Goal: Task Accomplishment & Management: Complete application form

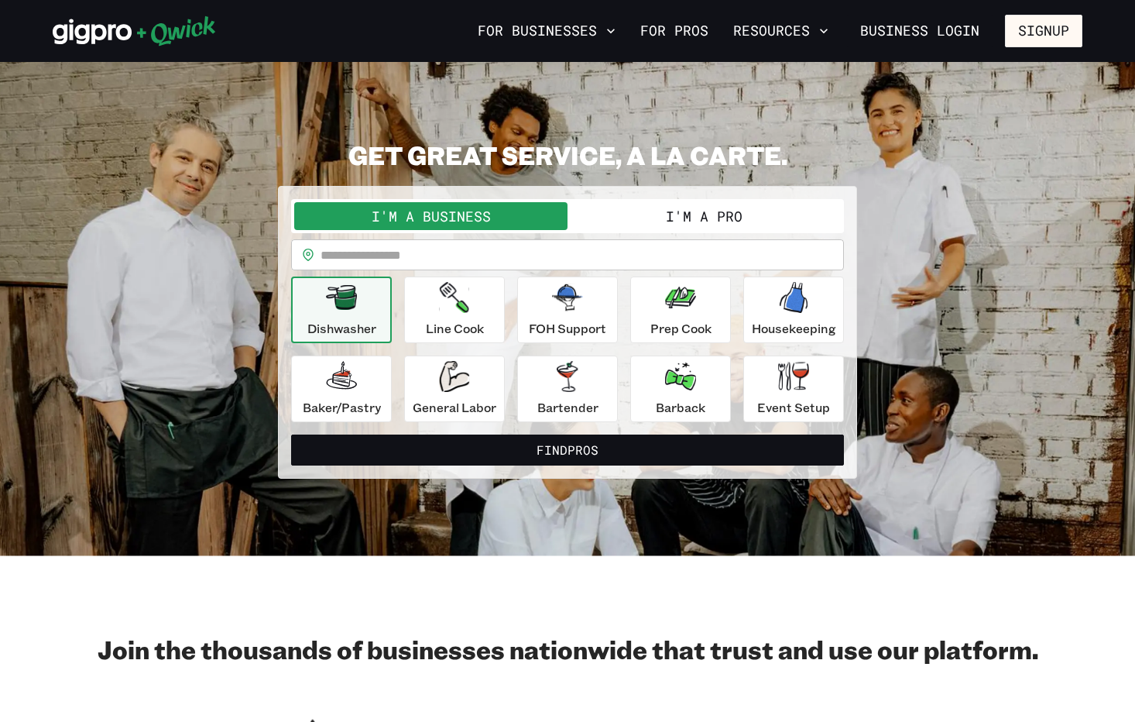
click at [768, 218] on button "I'm a Pro" at bounding box center [704, 216] width 273 height 28
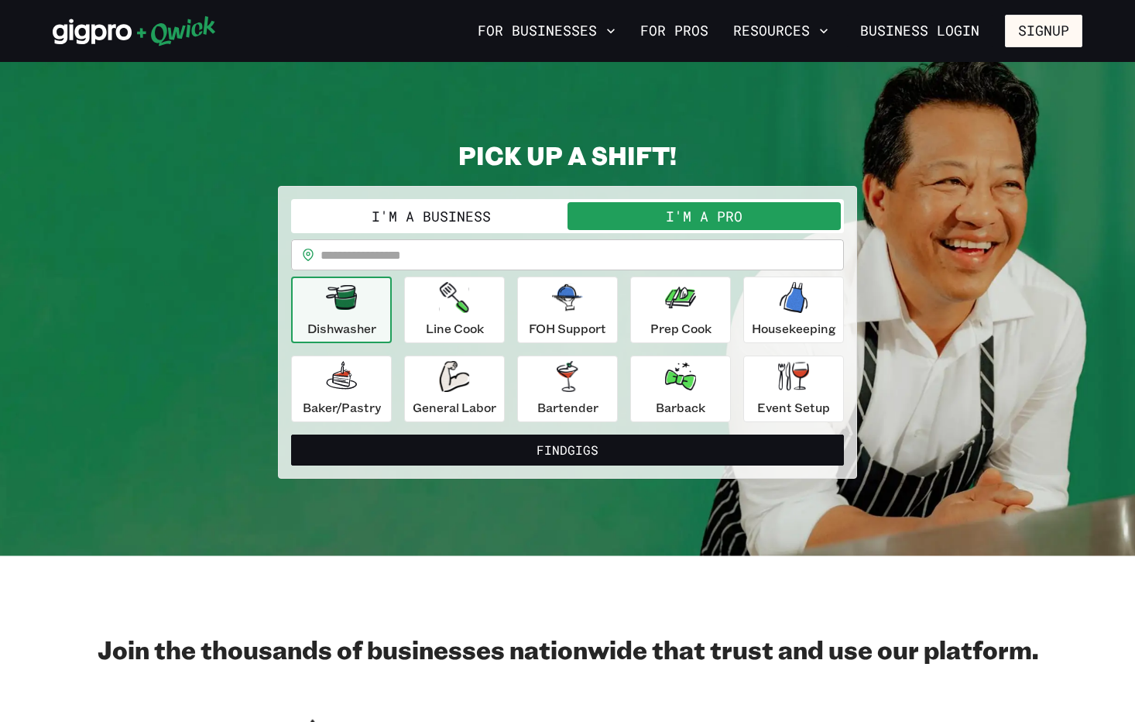
click at [607, 255] on input "text" at bounding box center [583, 254] width 524 height 31
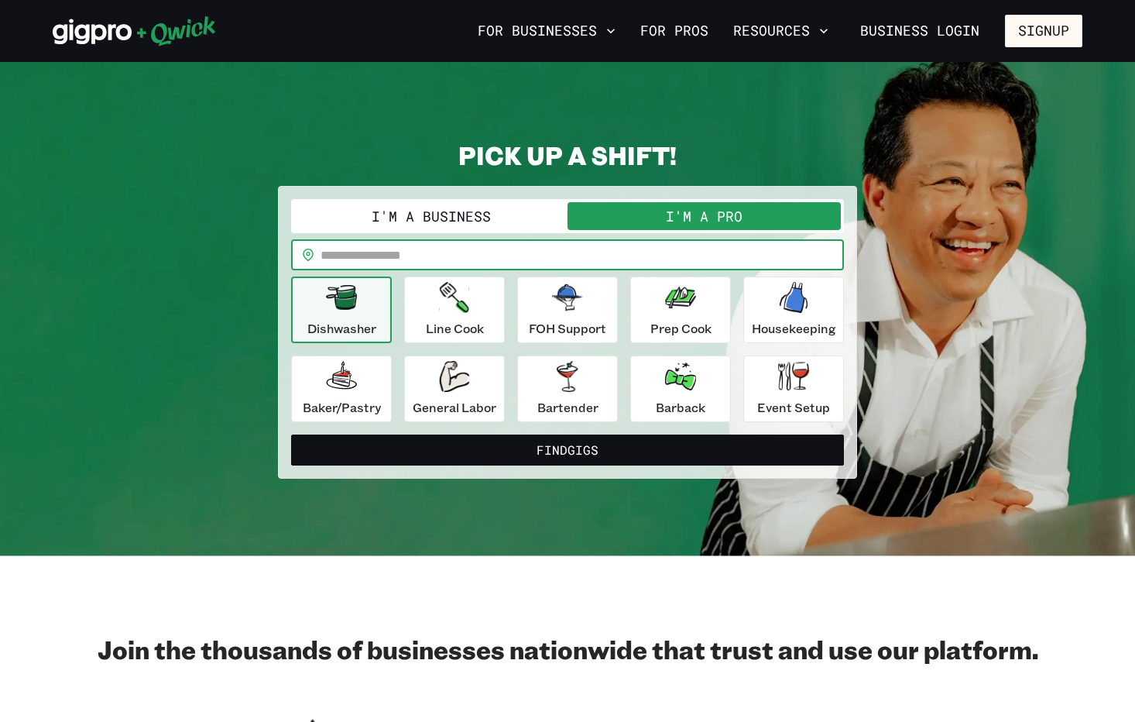
type input "*****"
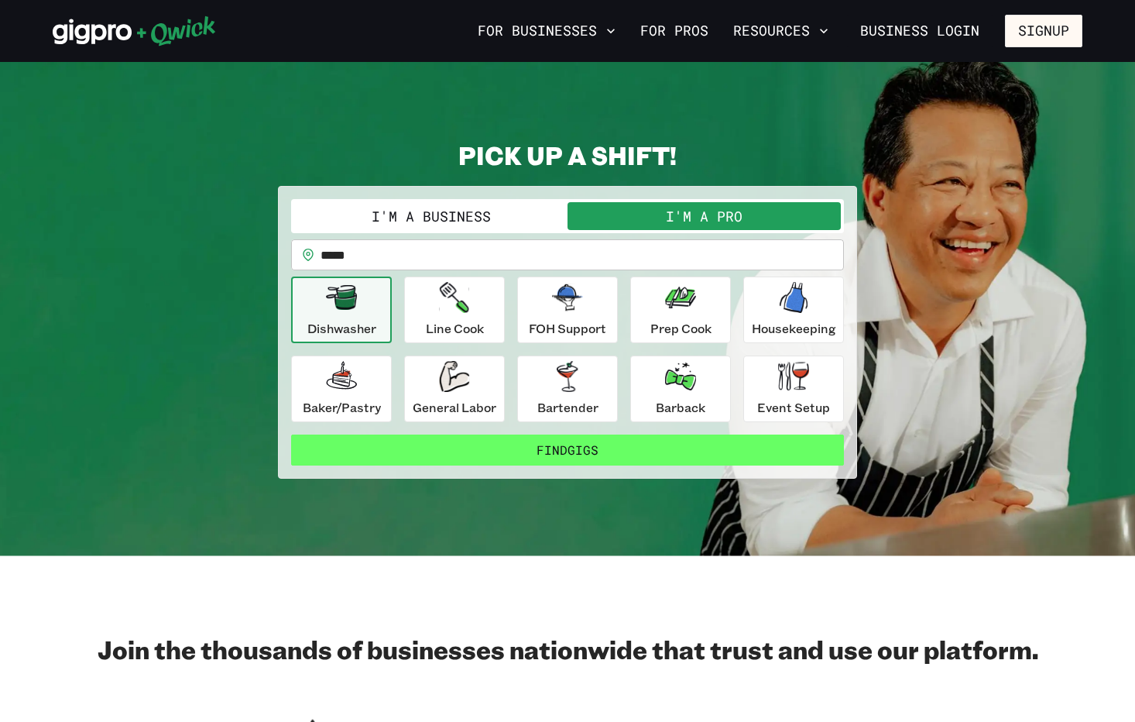
click at [598, 451] on button "Find Gigs" at bounding box center [567, 449] width 553 height 31
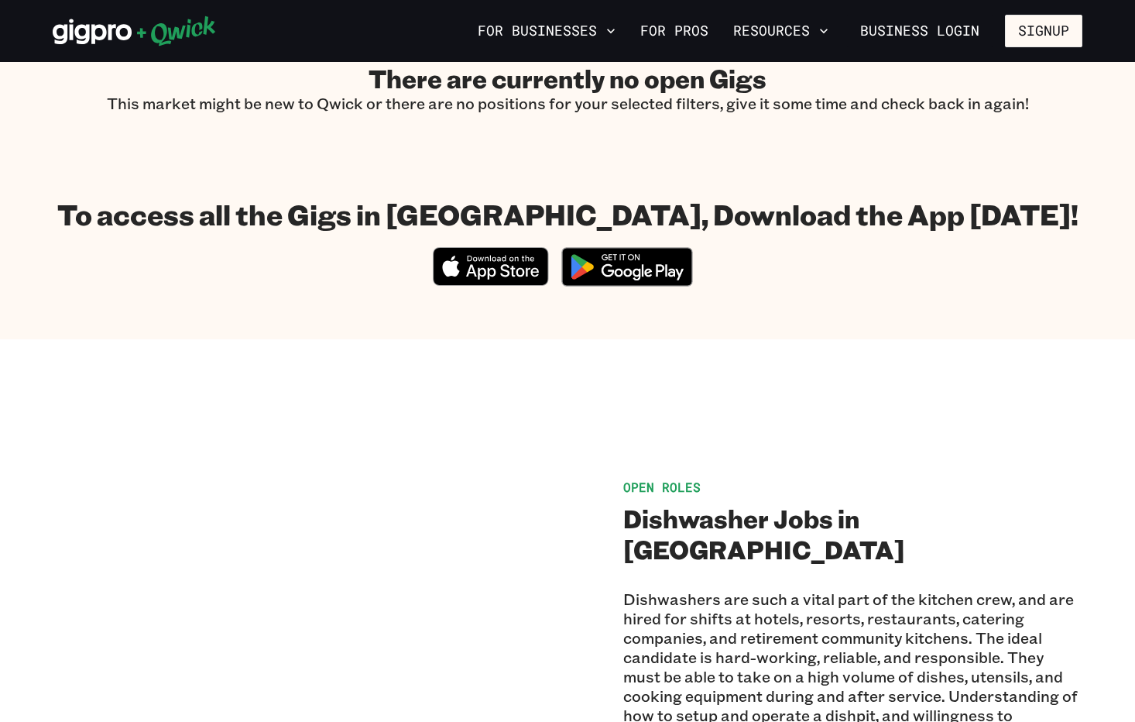
scroll to position [704, 0]
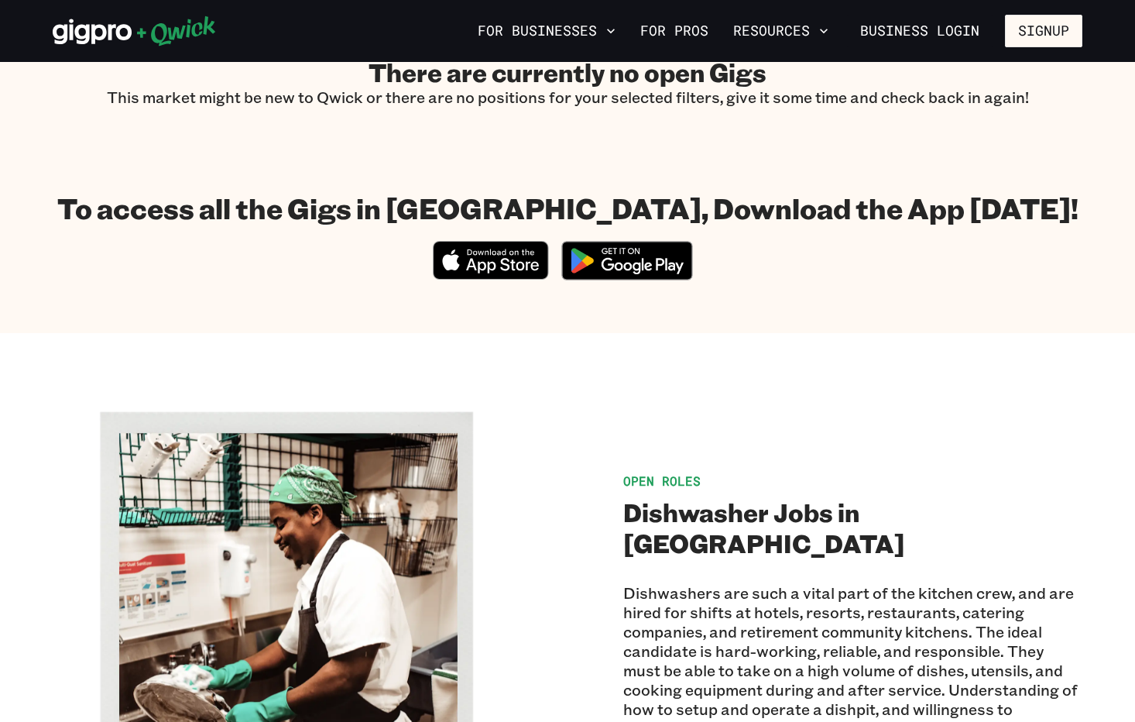
click at [634, 266] on img at bounding box center [627, 261] width 150 height 58
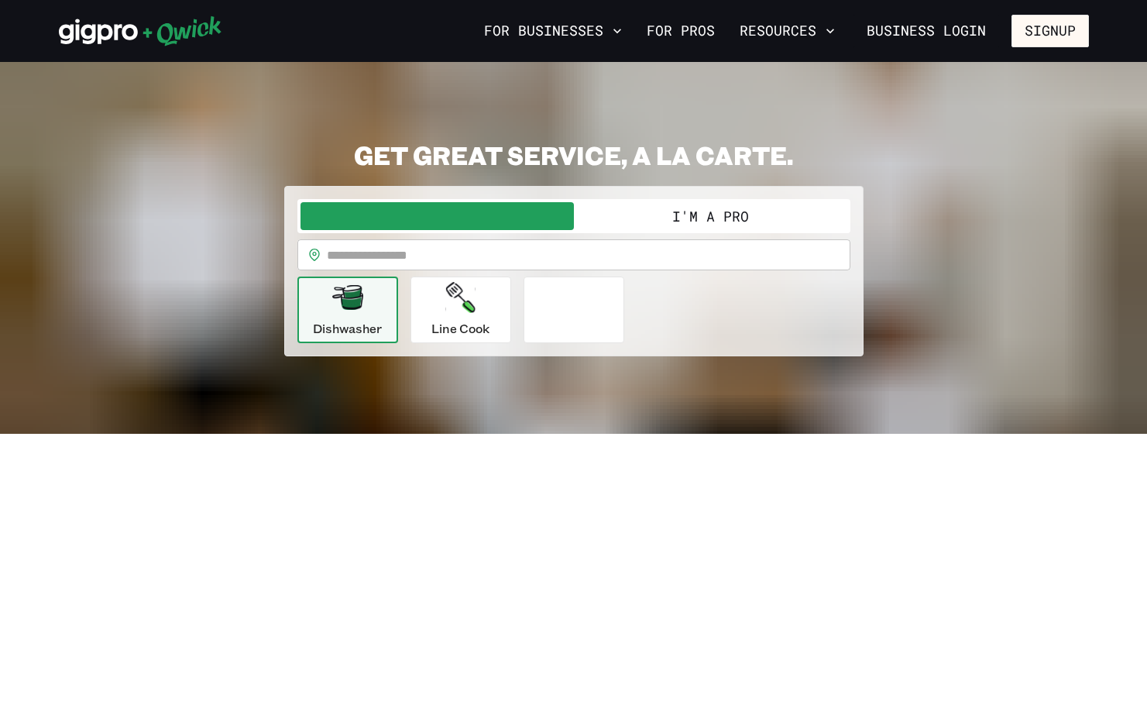
click at [539, 260] on input "text" at bounding box center [589, 254] width 524 height 31
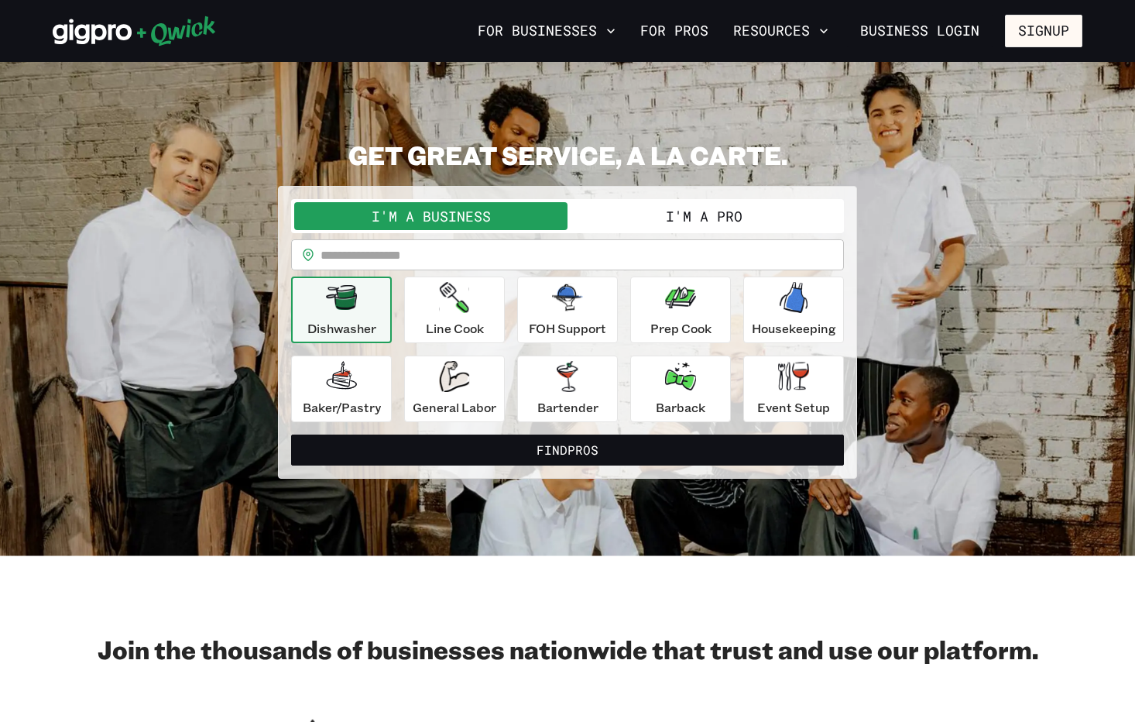
type input "*****"
click at [552, 337] on p "FOH Support" at bounding box center [567, 328] width 77 height 19
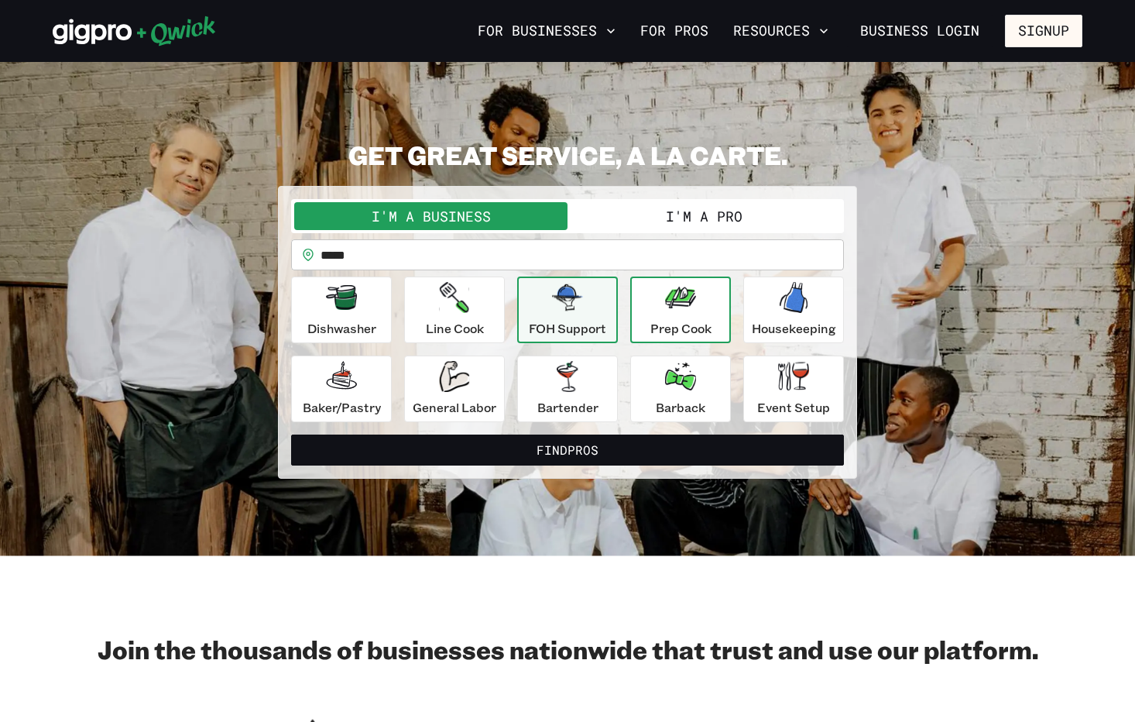
click at [643, 323] on button "Prep Cook" at bounding box center [680, 309] width 101 height 67
click at [555, 332] on p "FOH Support" at bounding box center [567, 328] width 77 height 19
click at [484, 333] on button "Line Cook" at bounding box center [454, 309] width 101 height 67
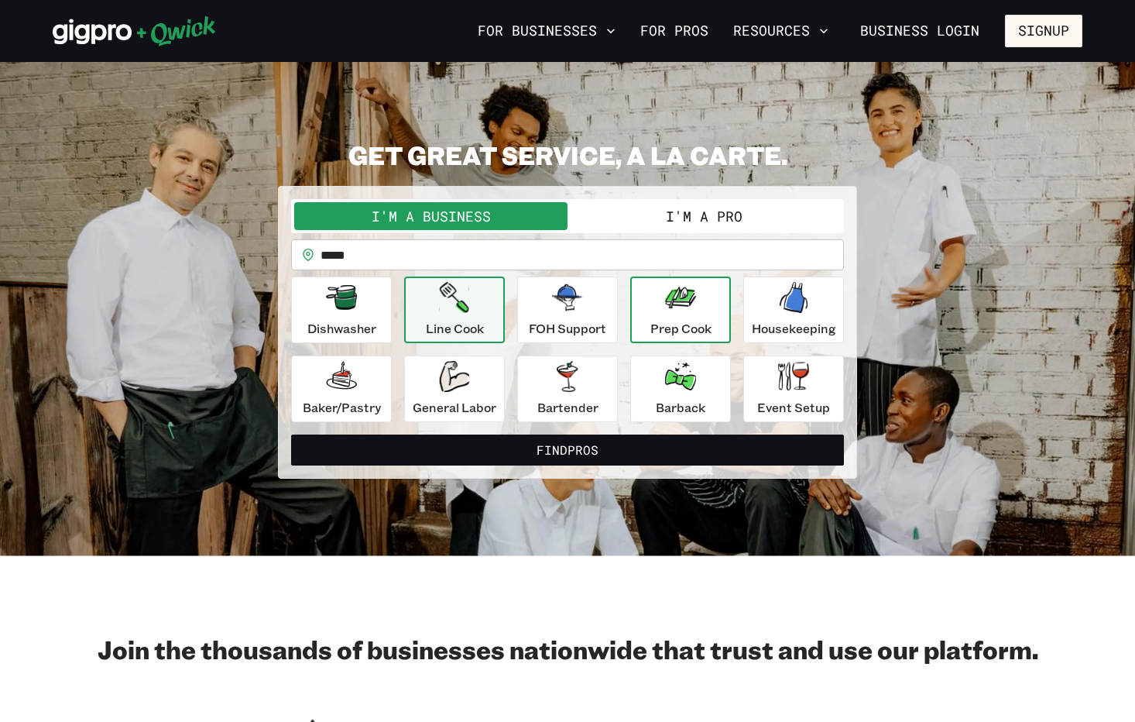
click at [652, 307] on div "Prep Cook" at bounding box center [681, 310] width 61 height 56
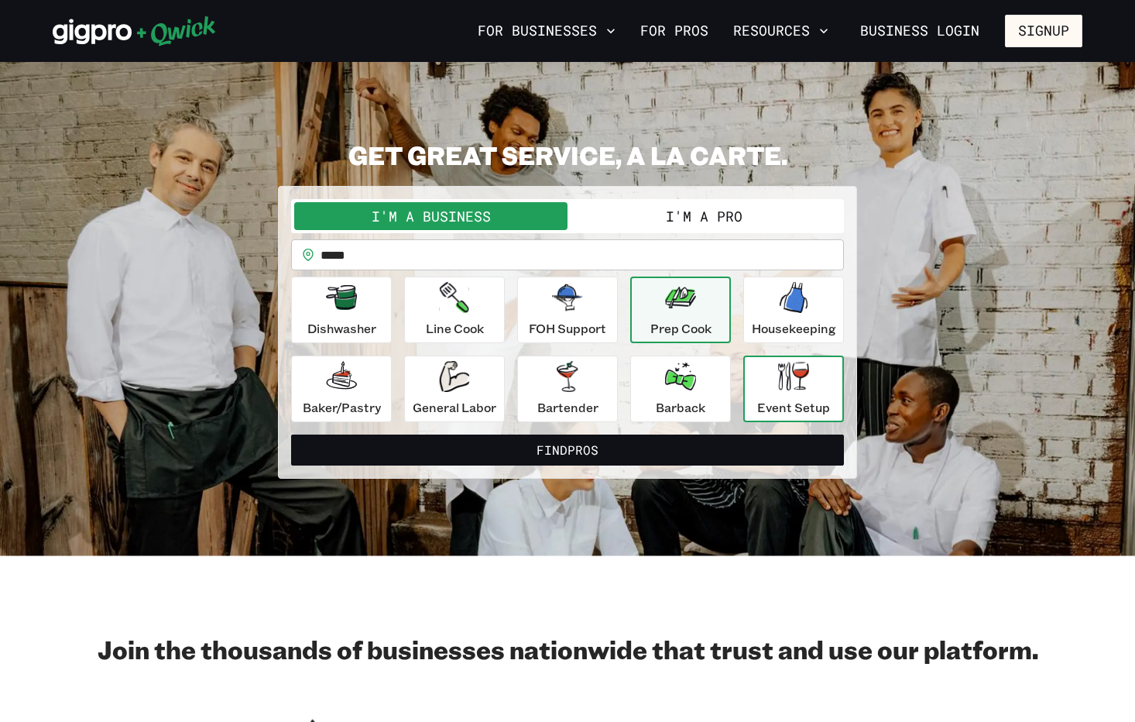
click at [778, 397] on div "Event Setup" at bounding box center [793, 389] width 73 height 56
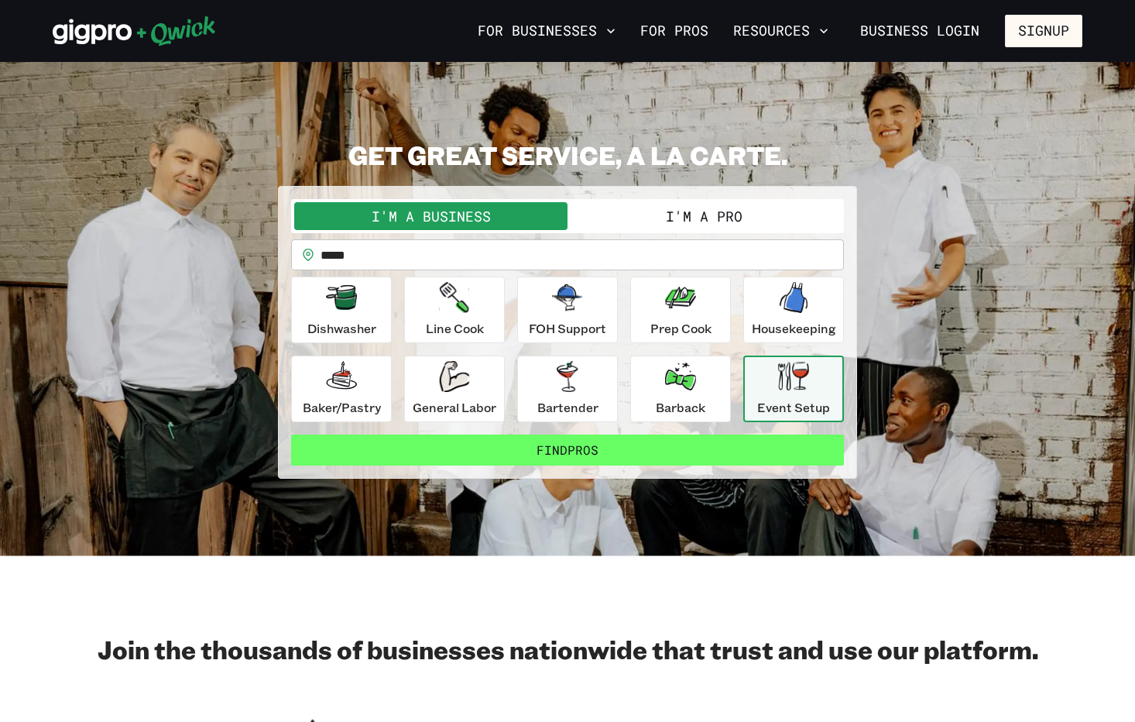
click at [660, 458] on button "Find Pros" at bounding box center [567, 449] width 553 height 31
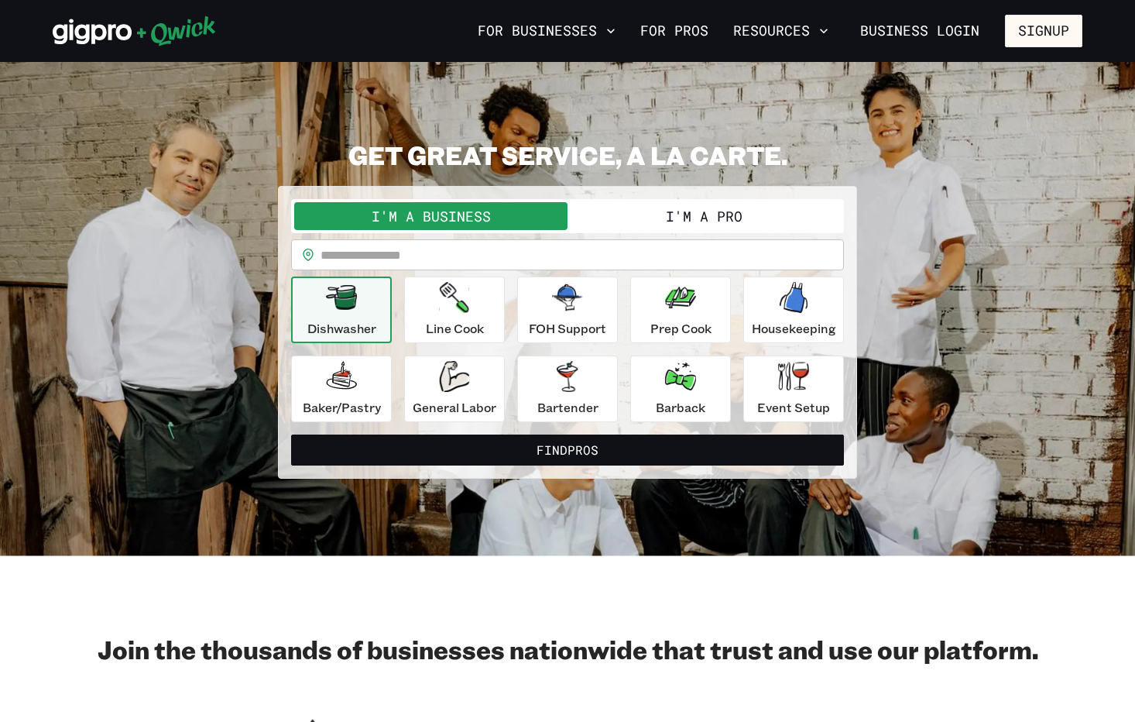
click at [685, 208] on button "I'm a Pro" at bounding box center [704, 216] width 273 height 28
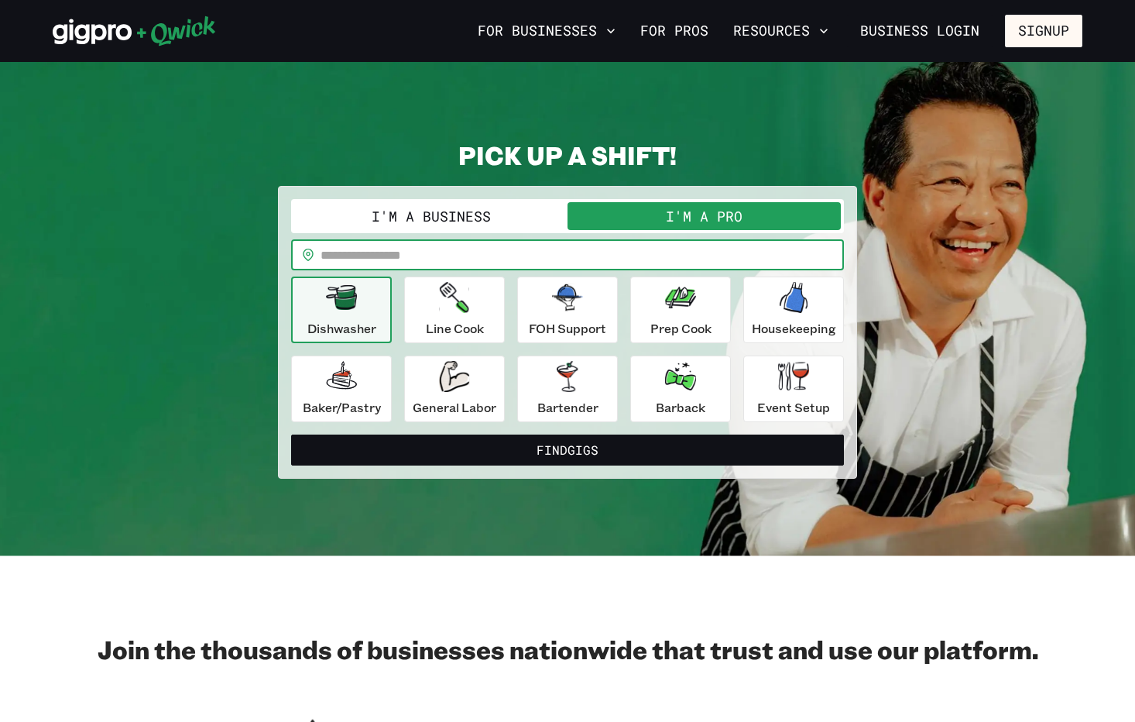
click at [446, 262] on input "text" at bounding box center [583, 254] width 524 height 31
type input "*****"
click at [458, 324] on p "Line Cook" at bounding box center [455, 328] width 58 height 19
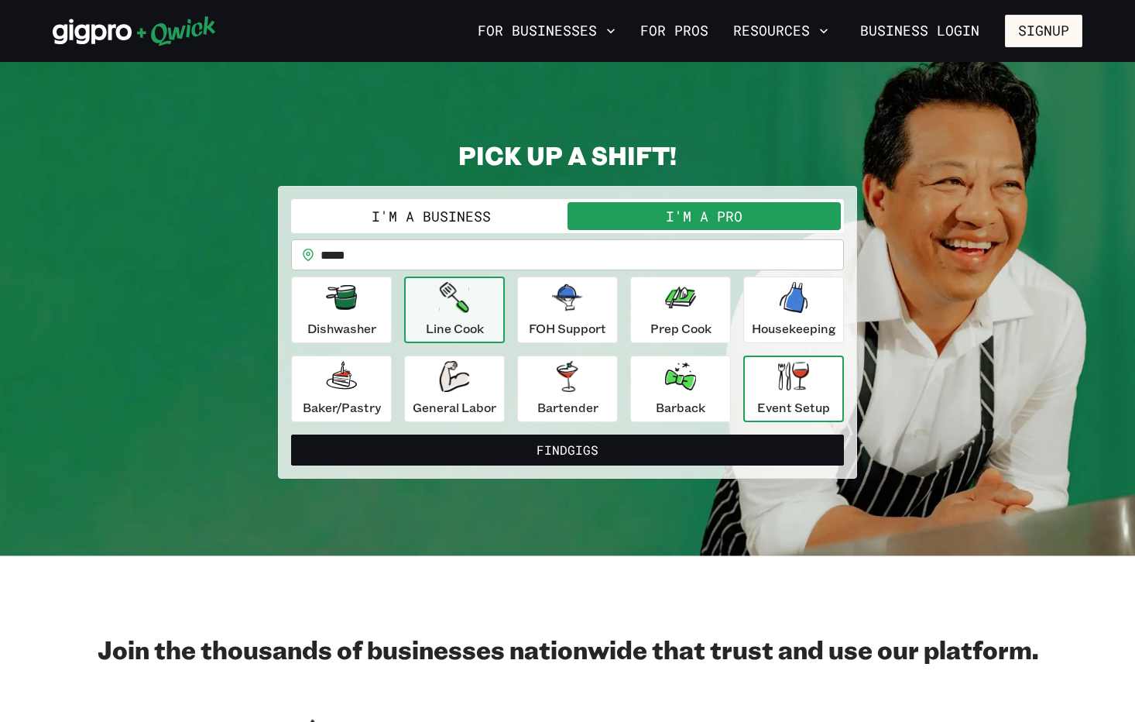
click at [754, 384] on button "Event Setup" at bounding box center [794, 388] width 101 height 67
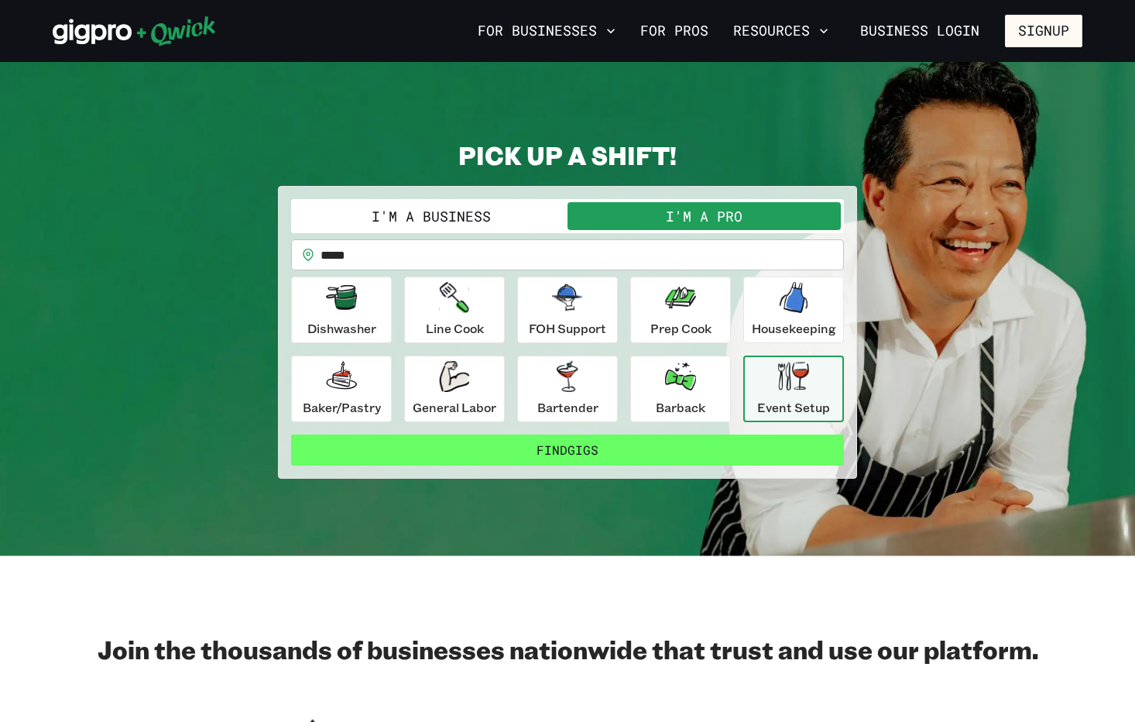
click at [648, 450] on button "Find Gigs" at bounding box center [567, 449] width 553 height 31
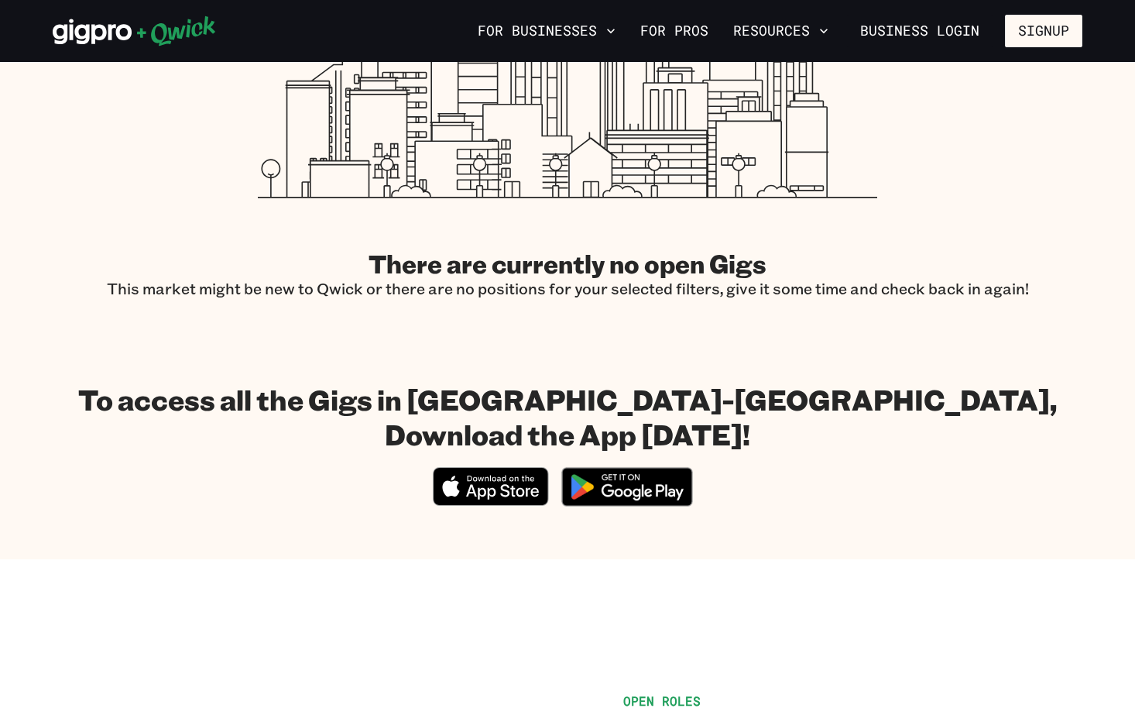
scroll to position [510, 0]
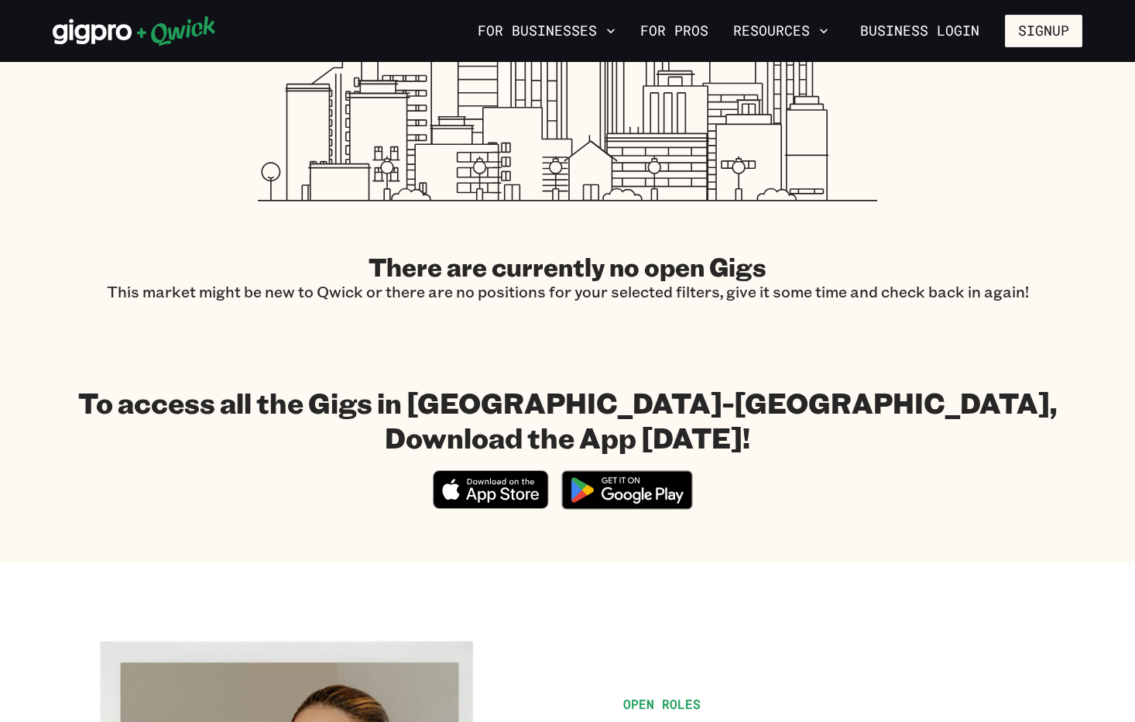
click at [648, 499] on img at bounding box center [627, 490] width 150 height 58
